Goal: Information Seeking & Learning: Find specific fact

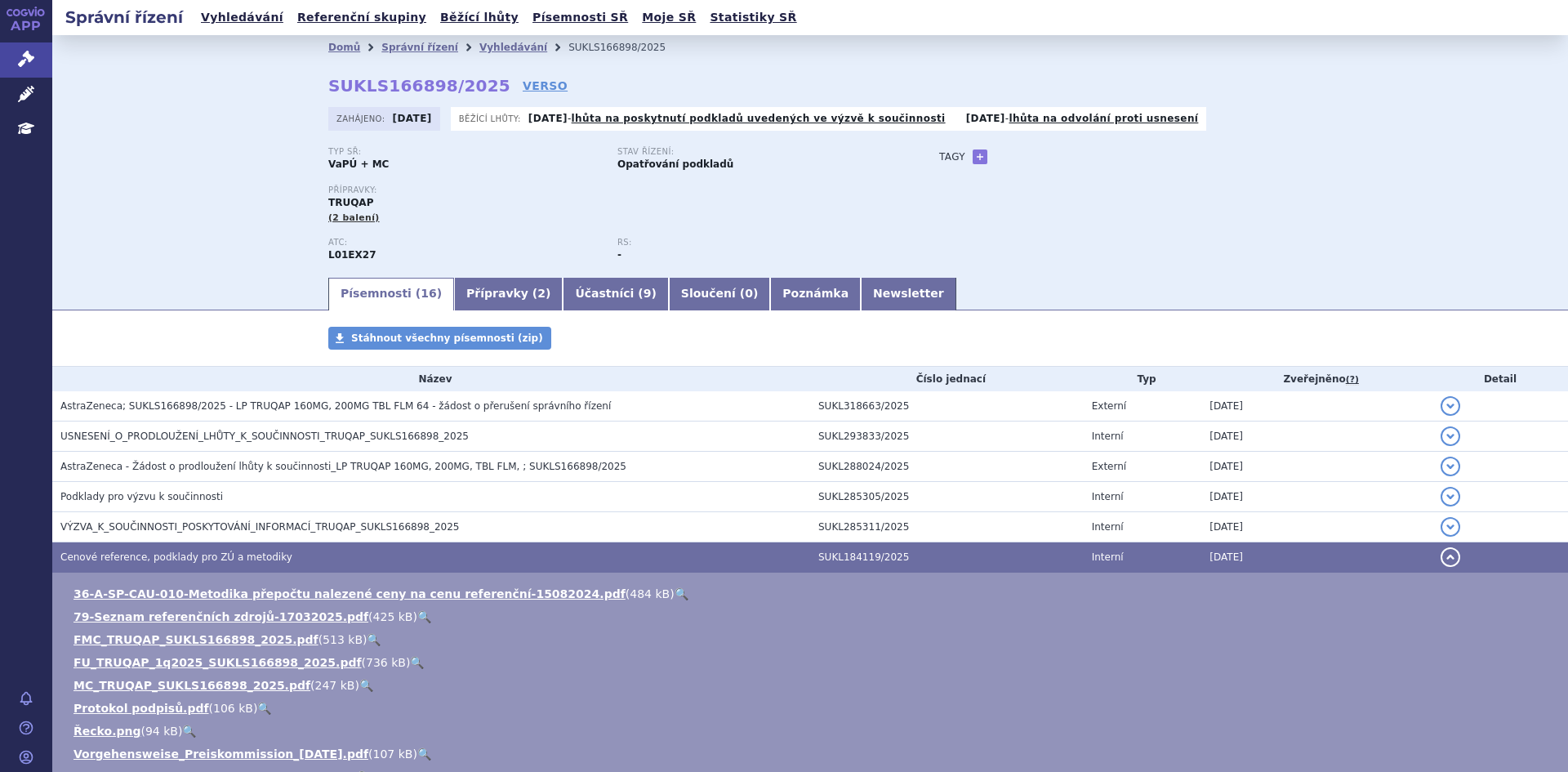
click at [479, 47] on link "Vyhledávání" at bounding box center [513, 47] width 68 height 12
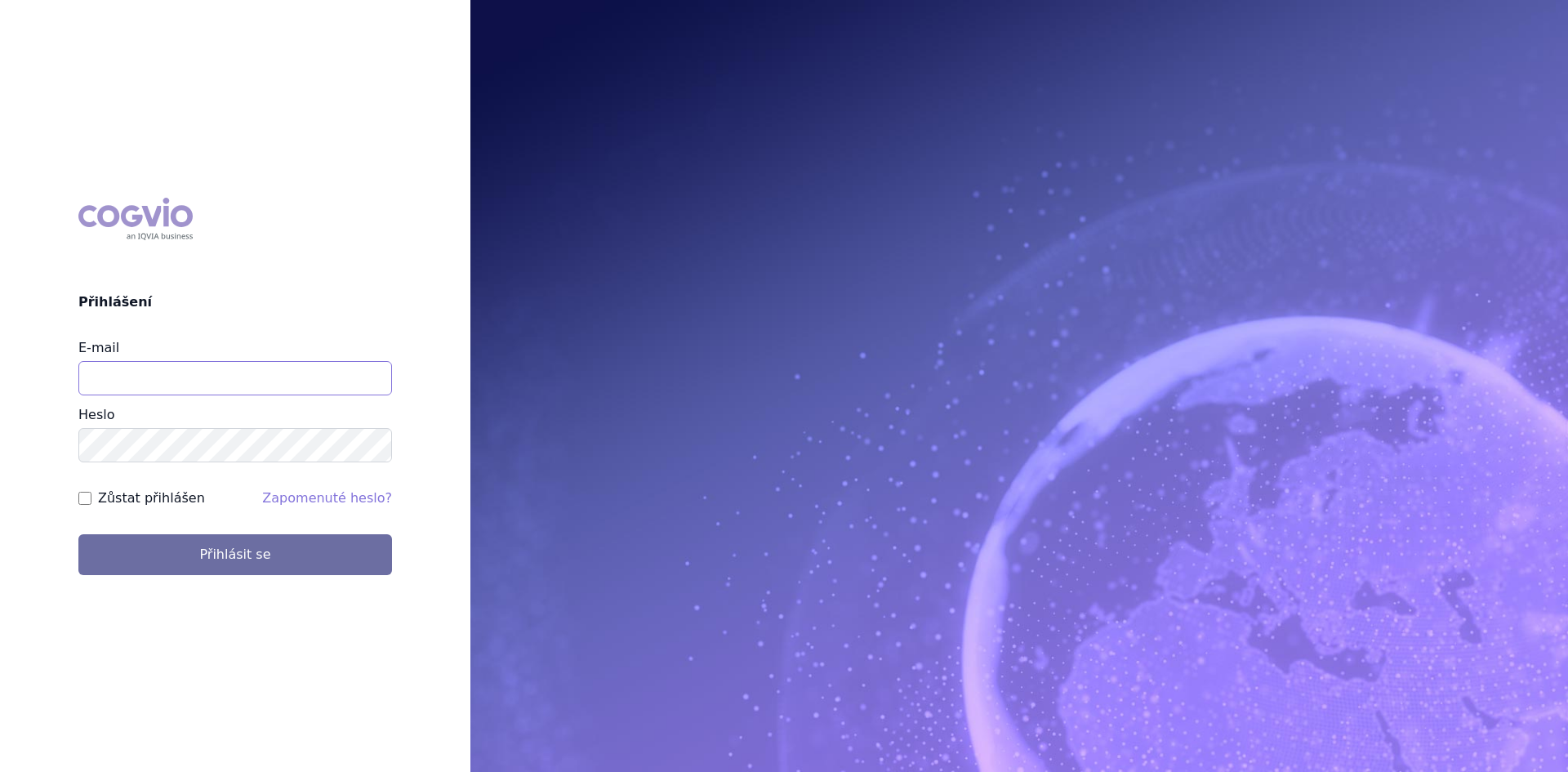
drag, startPoint x: 200, startPoint y: 369, endPoint x: 202, endPoint y: 377, distance: 8.2
click at [200, 369] on input "E-mail" at bounding box center [235, 378] width 313 height 35
type input "[PERSON_NAME][EMAIL_ADDRESS][PERSON_NAME][DOMAIN_NAME]"
click at [79, 535] on button "Přihlásit se" at bounding box center [235, 555] width 313 height 41
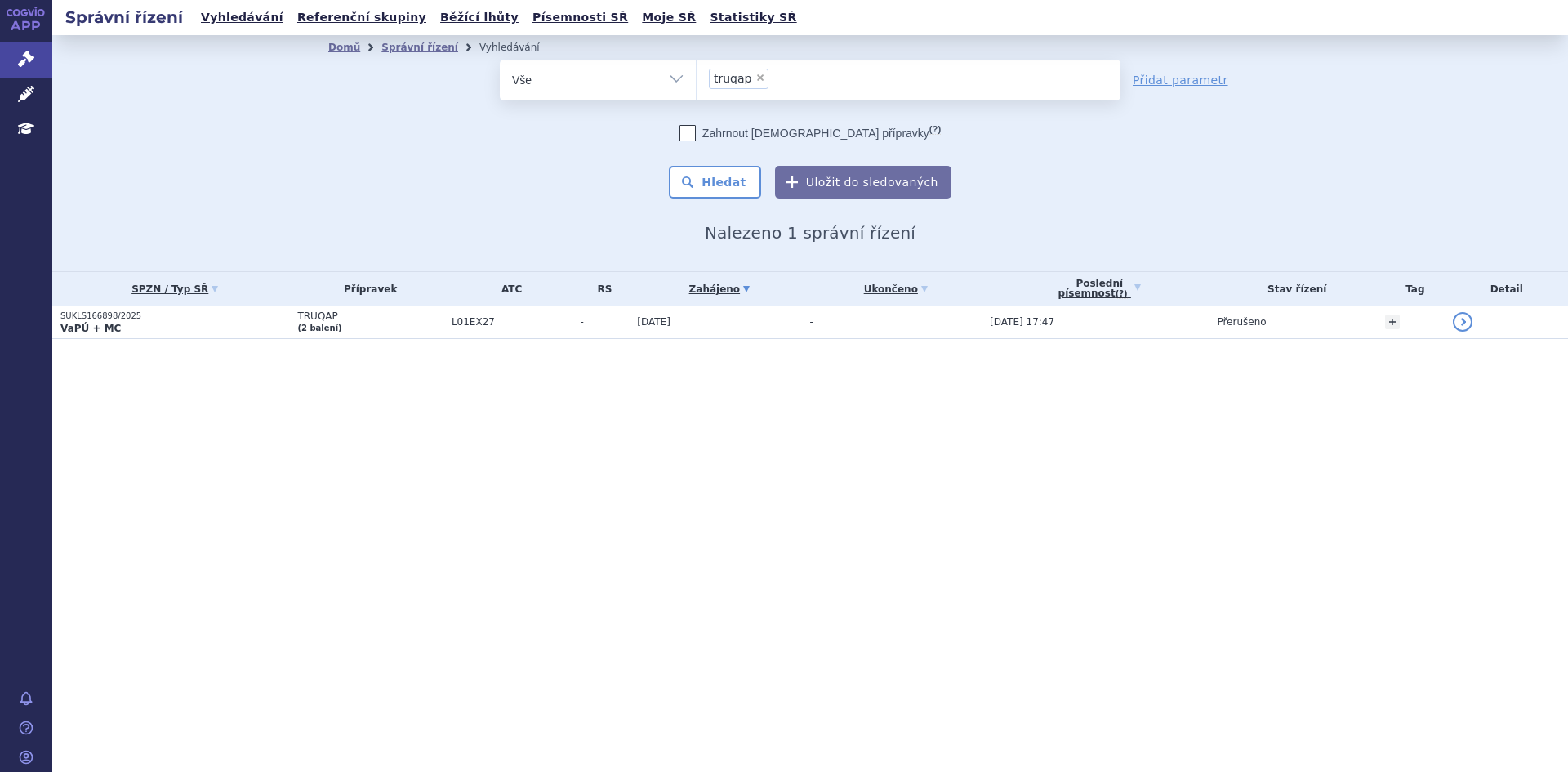
click at [759, 74] on span "×" at bounding box center [761, 78] width 10 height 10
click at [697, 74] on select "truqap" at bounding box center [696, 79] width 1 height 41
select select
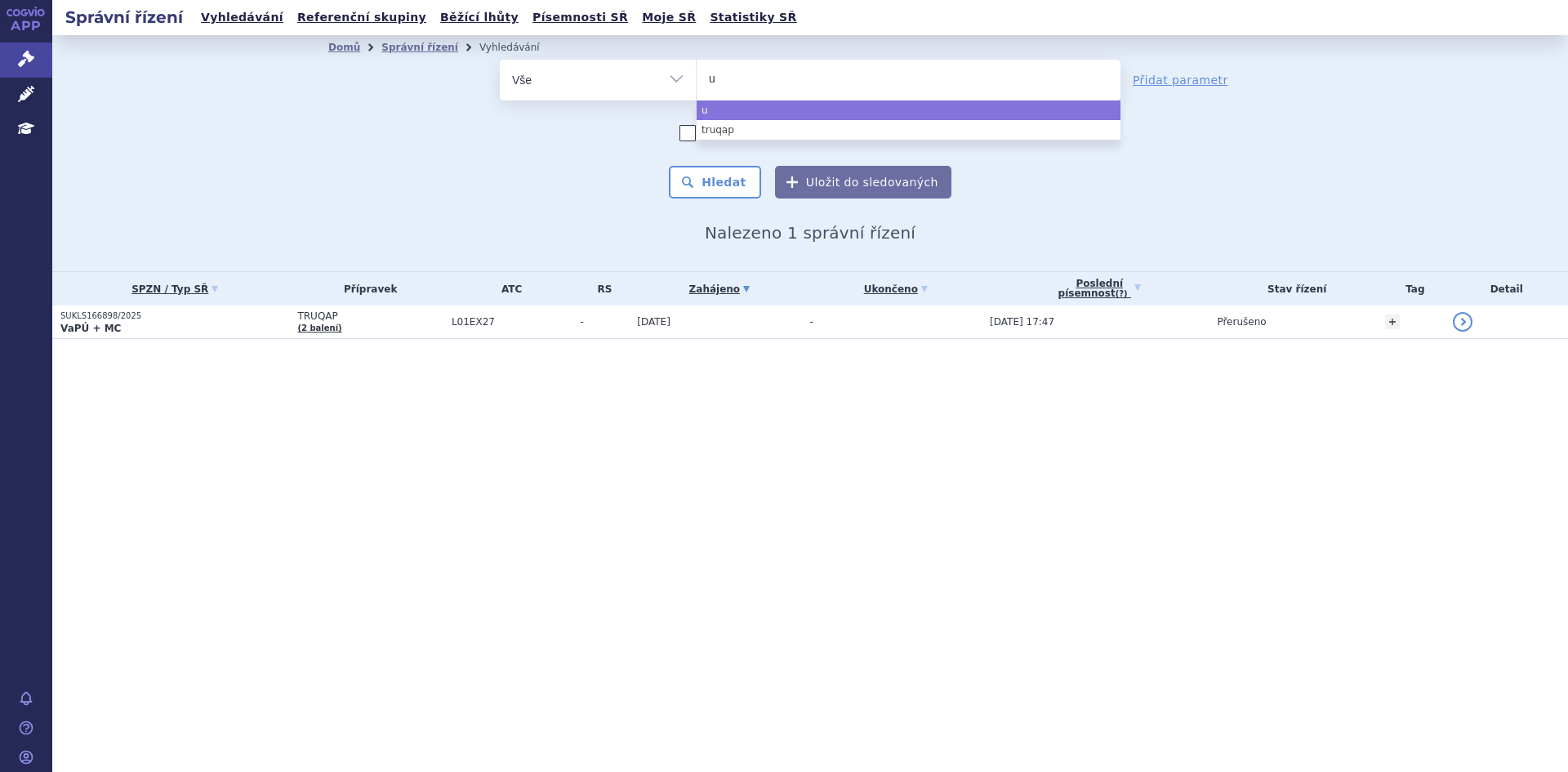
type input "ul"
type input "ult"
type input "ultom"
type input "ultomr"
type input "ultomrs"
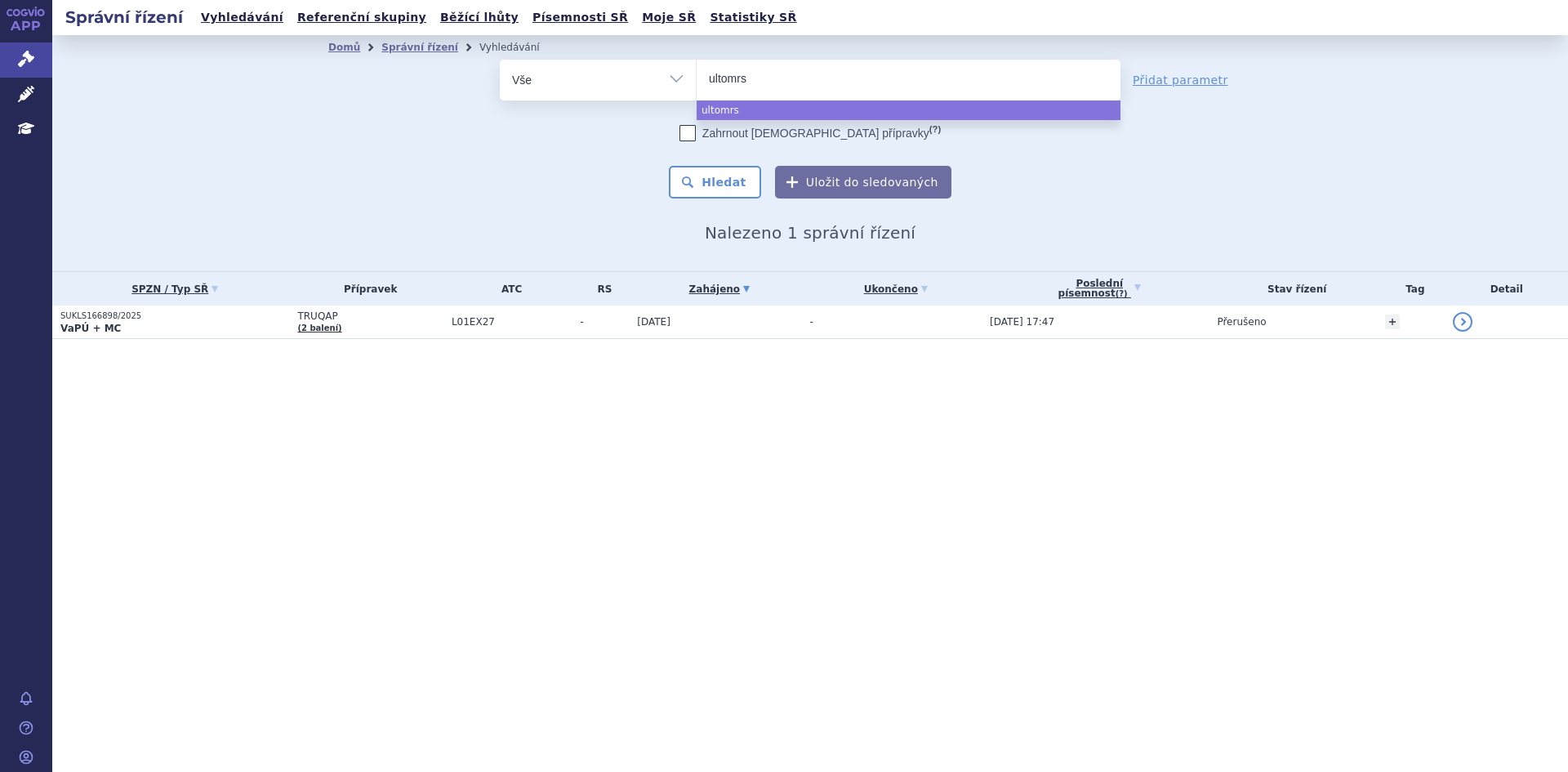
select select "ultomrs"
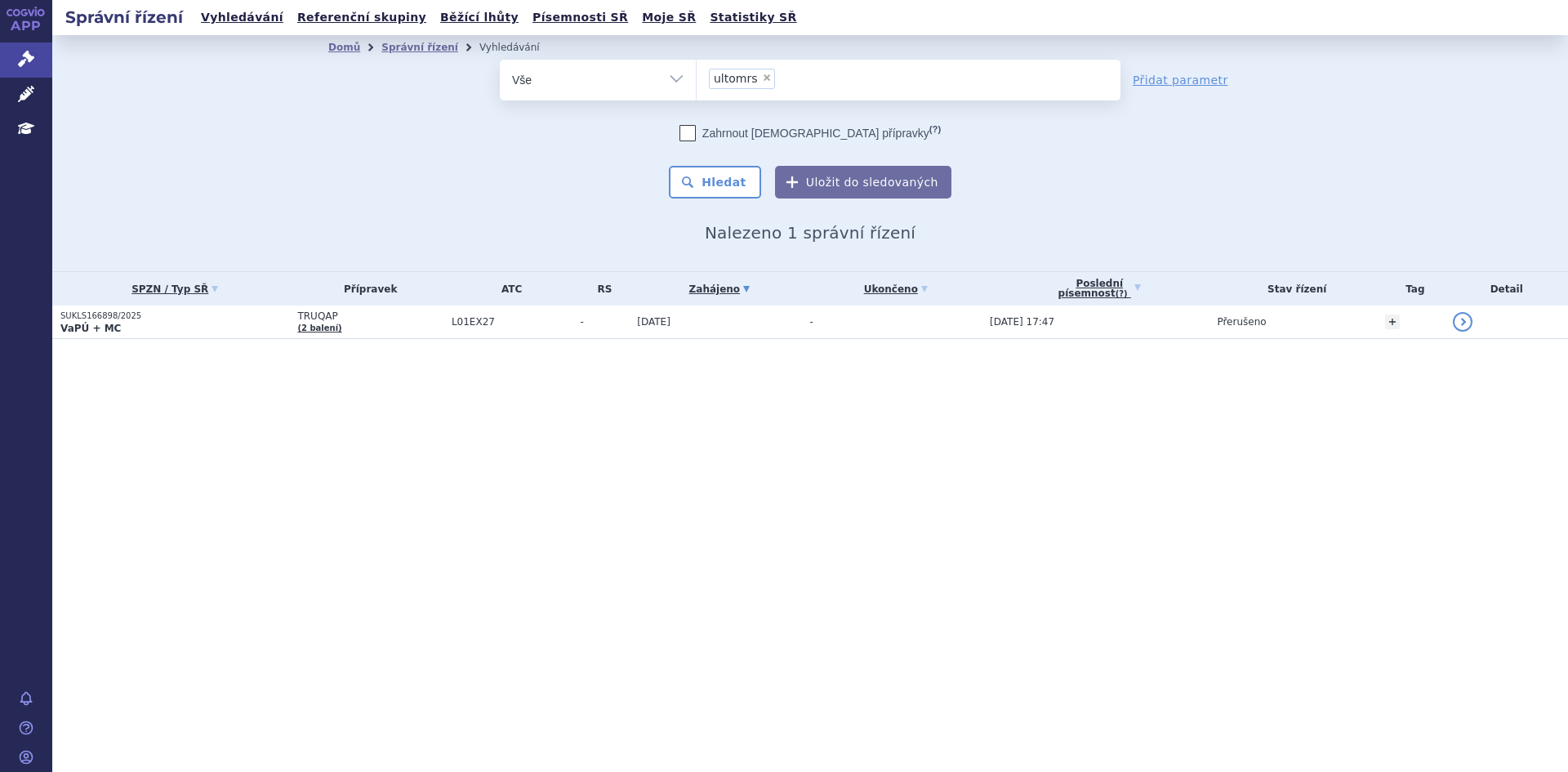
click at [762, 74] on span "×" at bounding box center [767, 78] width 10 height 10
click at [697, 74] on select "truqap ultomrs" at bounding box center [696, 79] width 1 height 41
select select
type input "ul"
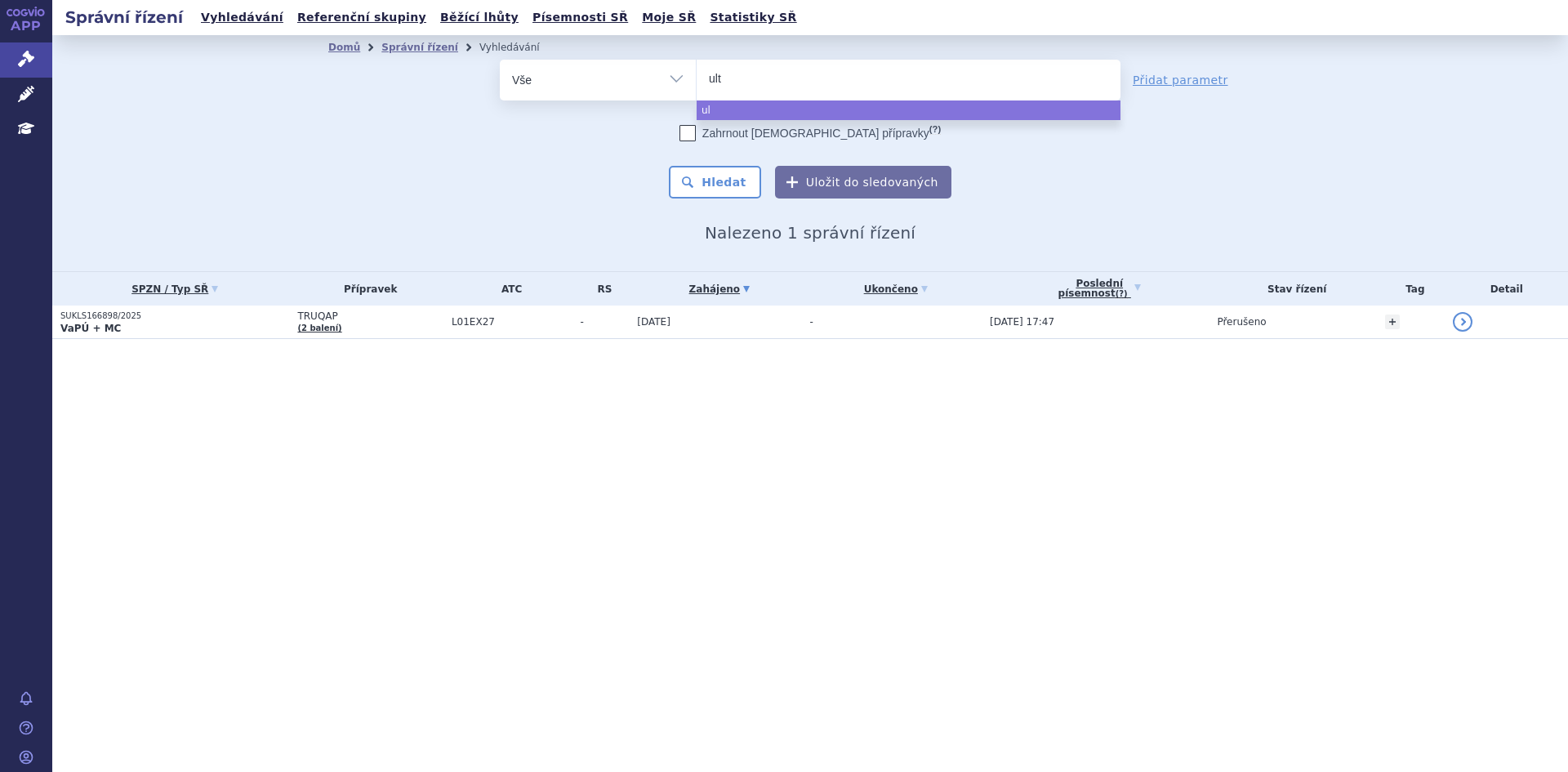
type input "ulto"
type input "ultomi"
type input "ultomiri"
type input "[MEDICAL_DATA]"
select select "[MEDICAL_DATA]"
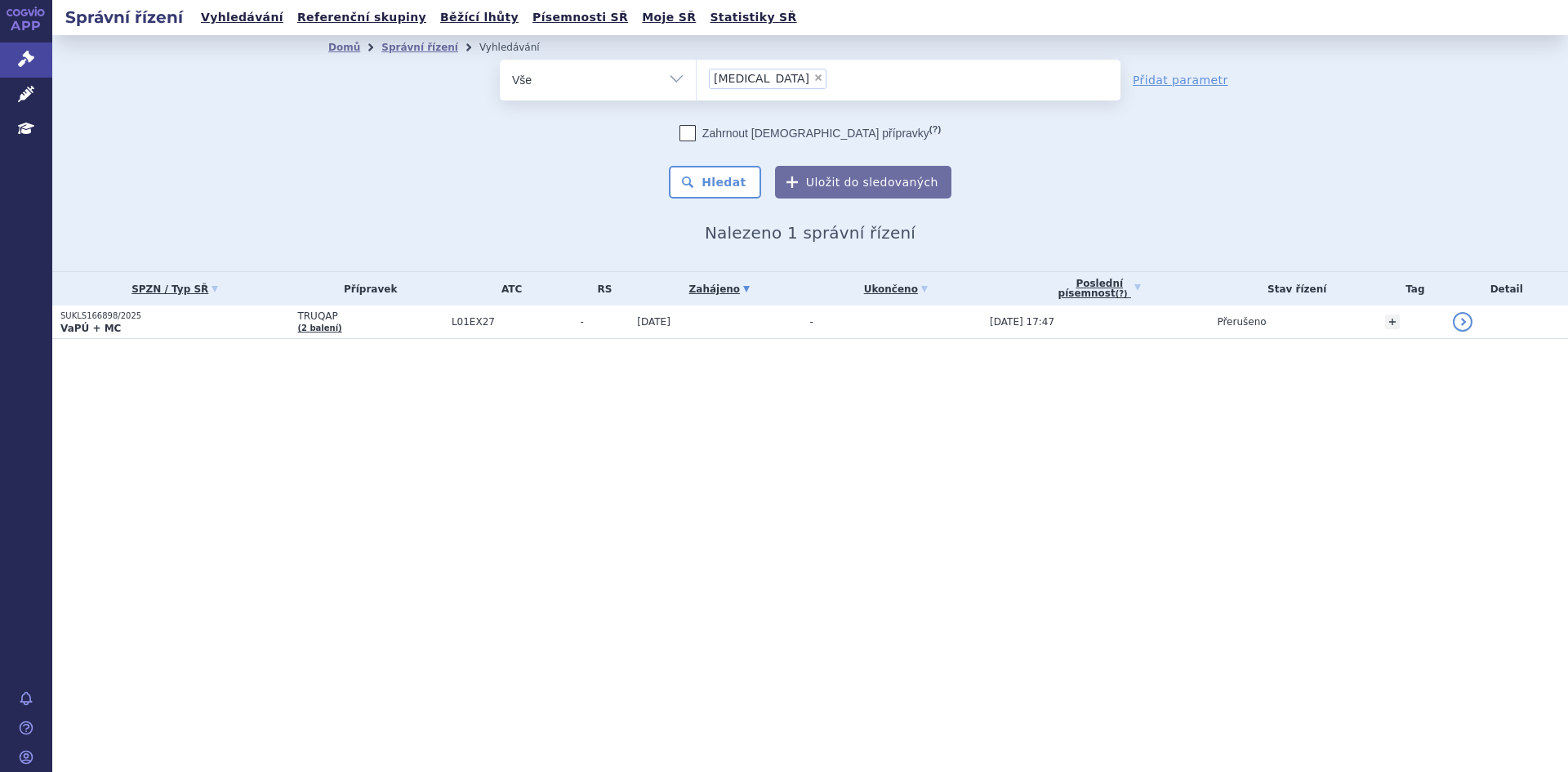
click at [733, 167] on button "Hledat" at bounding box center [715, 182] width 92 height 33
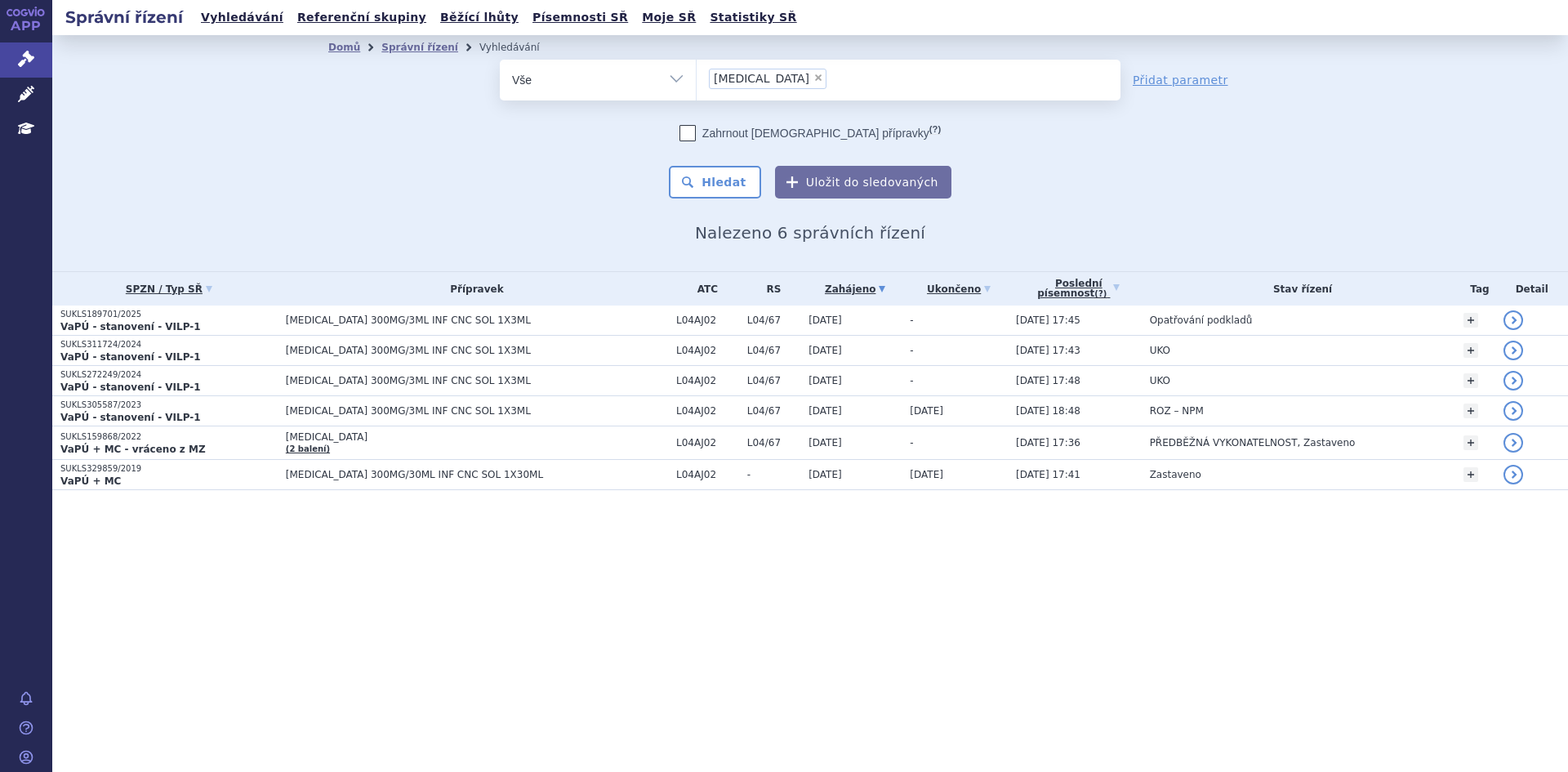
click at [337, 319] on span "ULTOMIRIS 300MG/3ML INF CNC SOL 1X3ML" at bounding box center [477, 320] width 382 height 12
click at [452, 380] on span "ULTOMIRIS 300MG/3ML INF CNC SOL 1X3ML" at bounding box center [477, 381] width 382 height 12
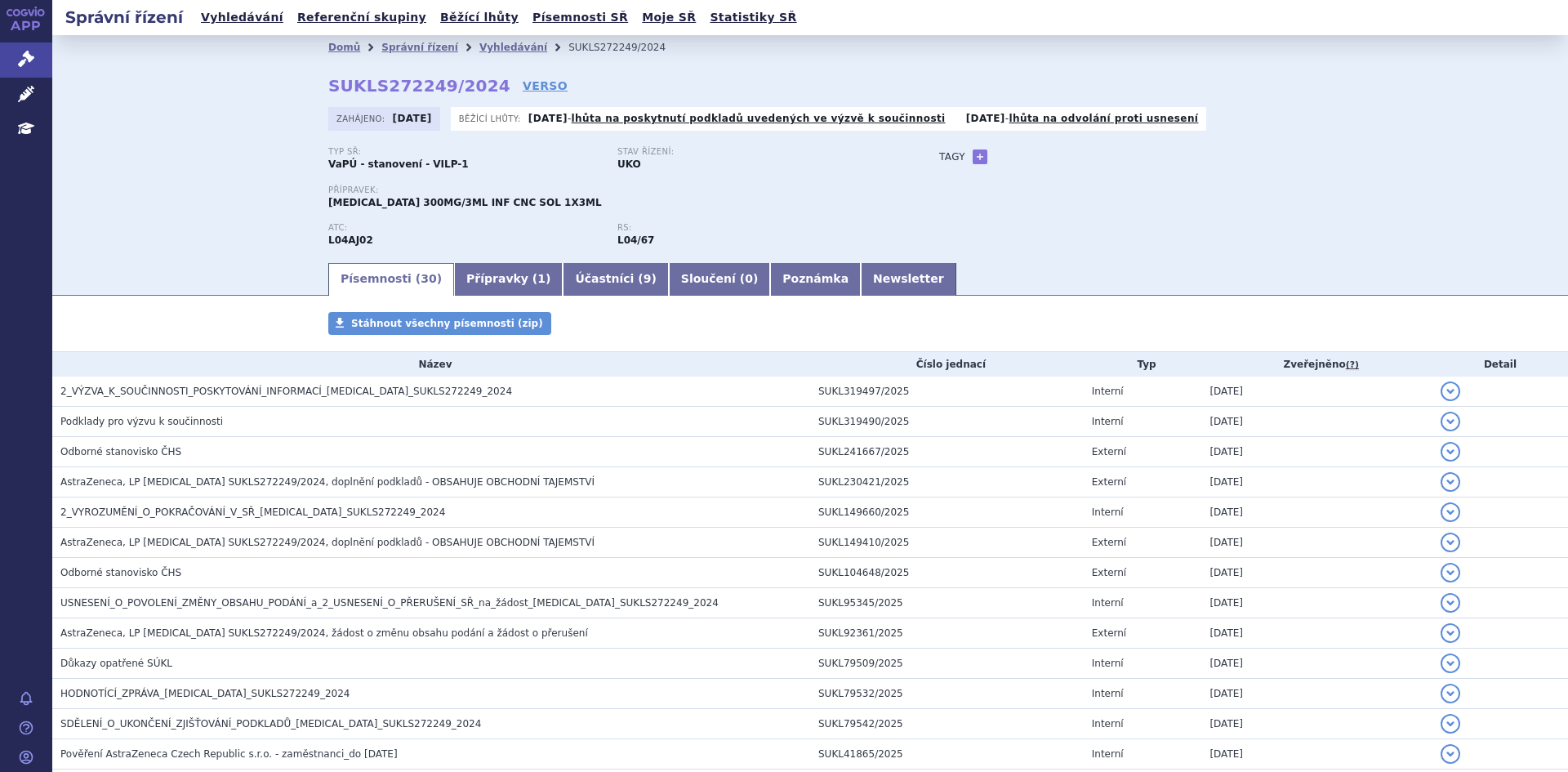
click at [452, 380] on td "2_VÝZVA_K_SOUČINNOSTI_POSKYTOVÁNÍ_INFORMACÍ_[MEDICAL_DATA]_SUKLS272249_2024" at bounding box center [431, 392] width 758 height 31
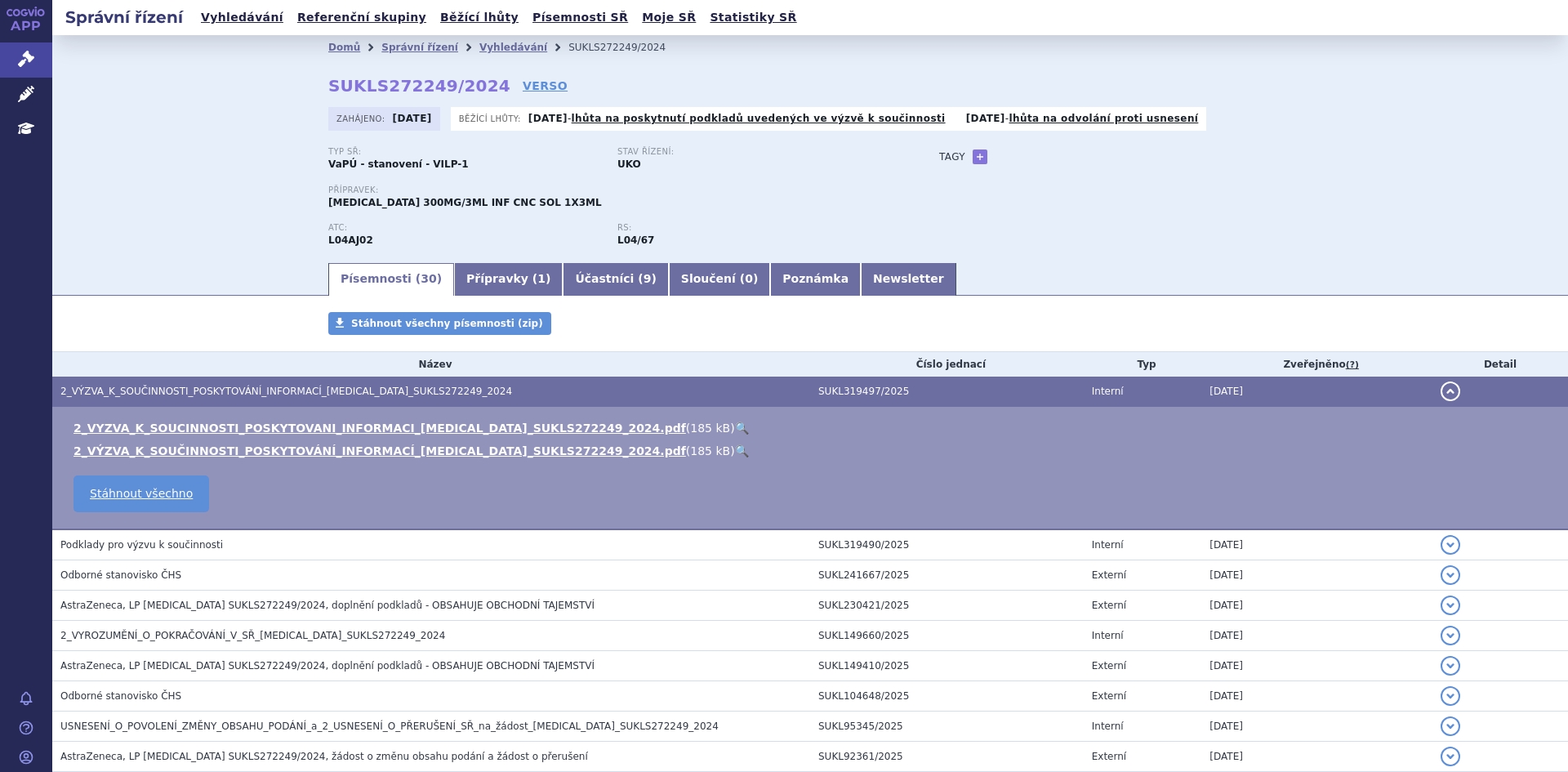
click at [447, 432] on link "2_VYZVA_K_SOUCINNOSTI_POSKYTOVANI_INFORMACI_[MEDICAL_DATA]_SUKLS272249_2024.pdf" at bounding box center [380, 428] width 612 height 13
